Goal: Check status: Check status

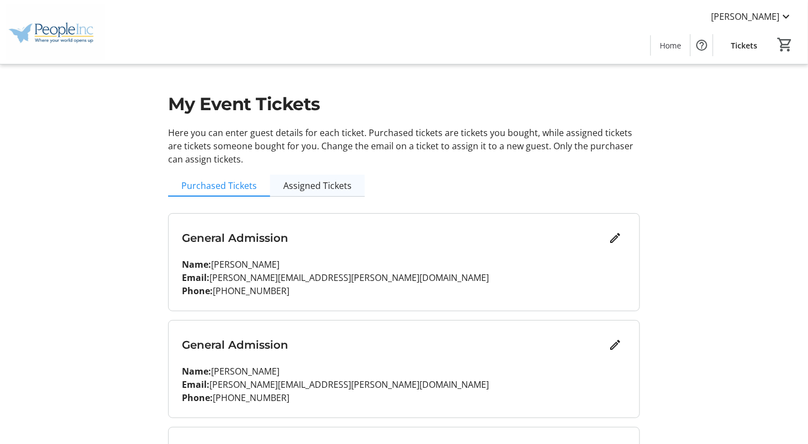
click at [328, 186] on span "Assigned Tickets" at bounding box center [317, 185] width 68 height 9
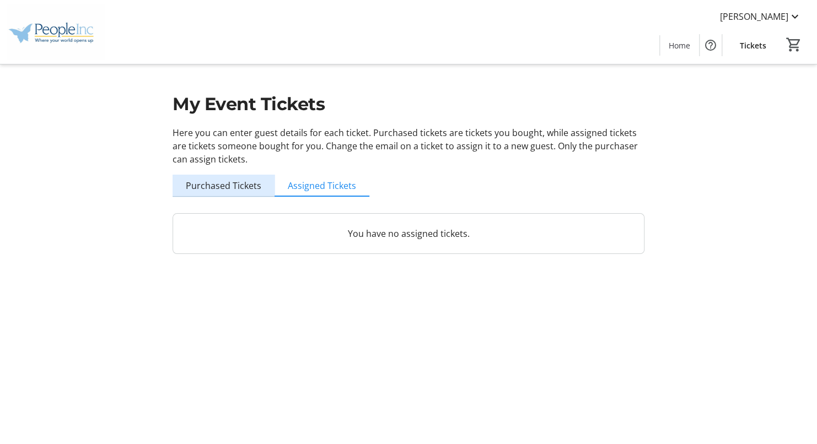
click at [244, 184] on span "Purchased Tickets" at bounding box center [224, 185] width 76 height 9
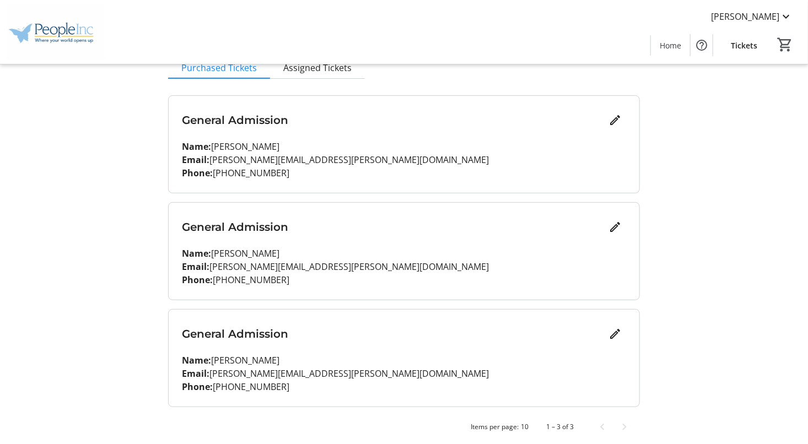
scroll to position [124, 0]
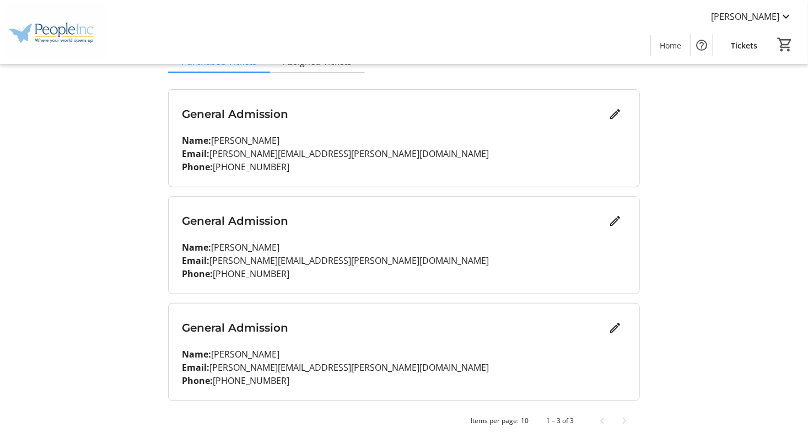
click at [250, 133] on div "General Admission Name: [PERSON_NAME] Email: [PERSON_NAME][EMAIL_ADDRESS][PERSO…" at bounding box center [404, 138] width 471 height 97
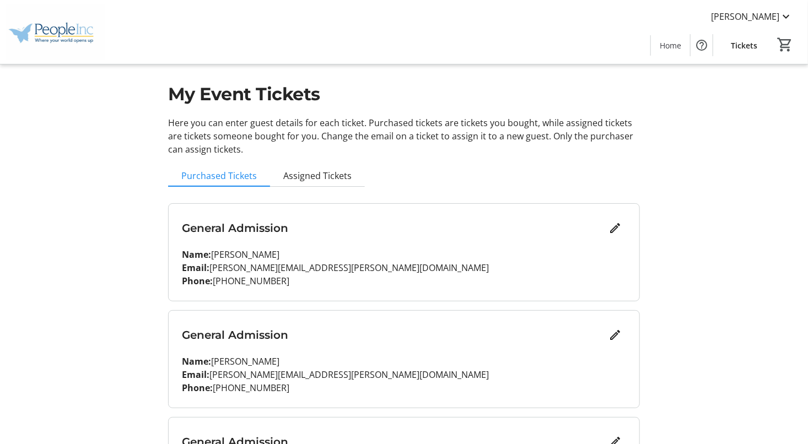
scroll to position [0, 0]
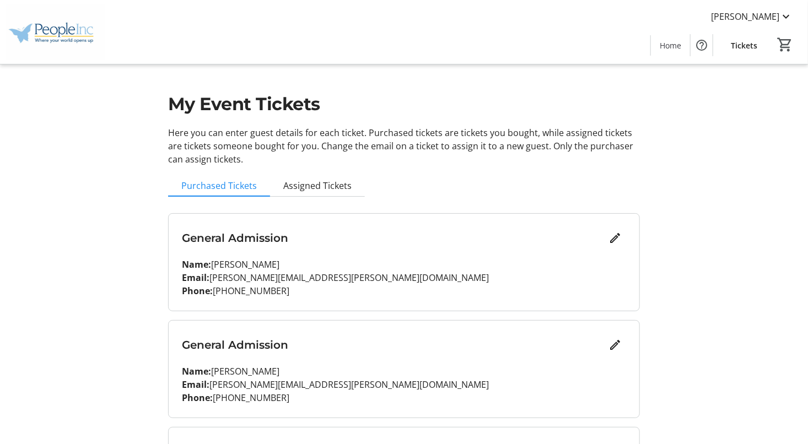
click at [250, 247] on div "General Admission" at bounding box center [404, 238] width 444 height 22
click at [248, 244] on h3 "General Admission" at bounding box center [393, 238] width 422 height 17
